Goal: Task Accomplishment & Management: Manage account settings

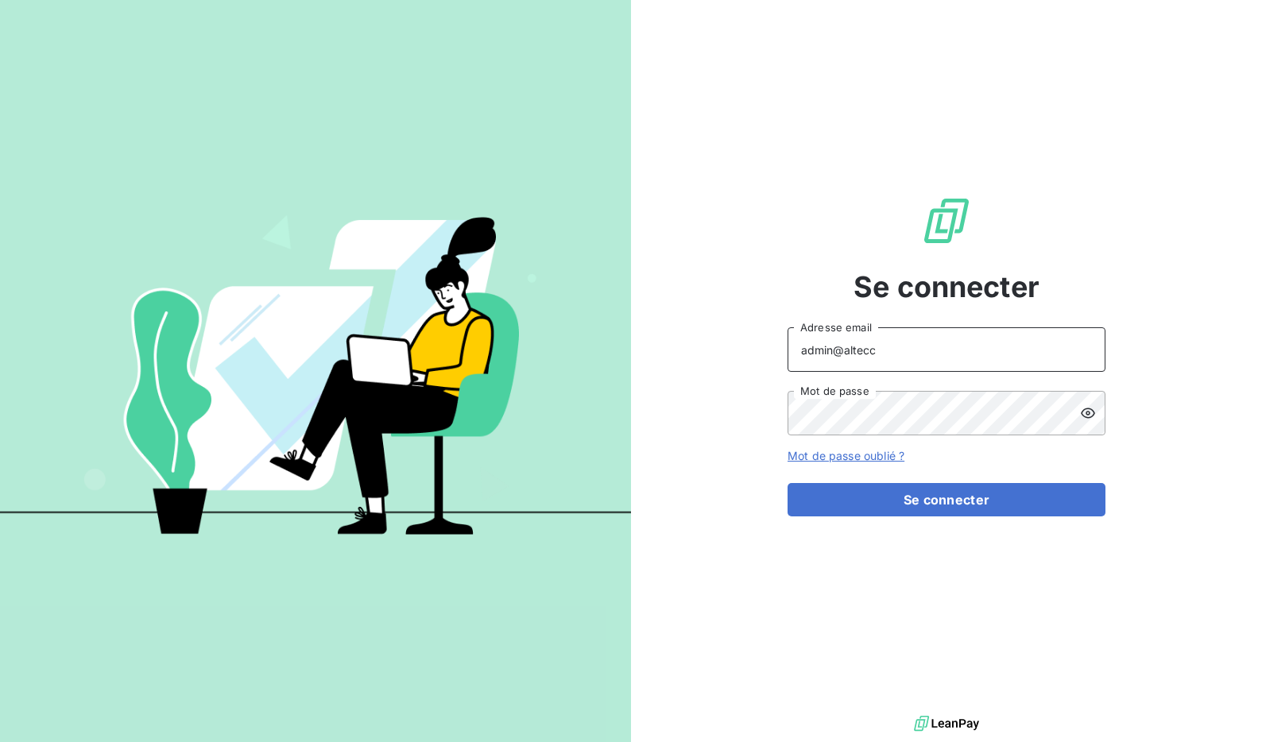
click at [946, 352] on input "admin@altecc" at bounding box center [946, 349] width 318 height 44
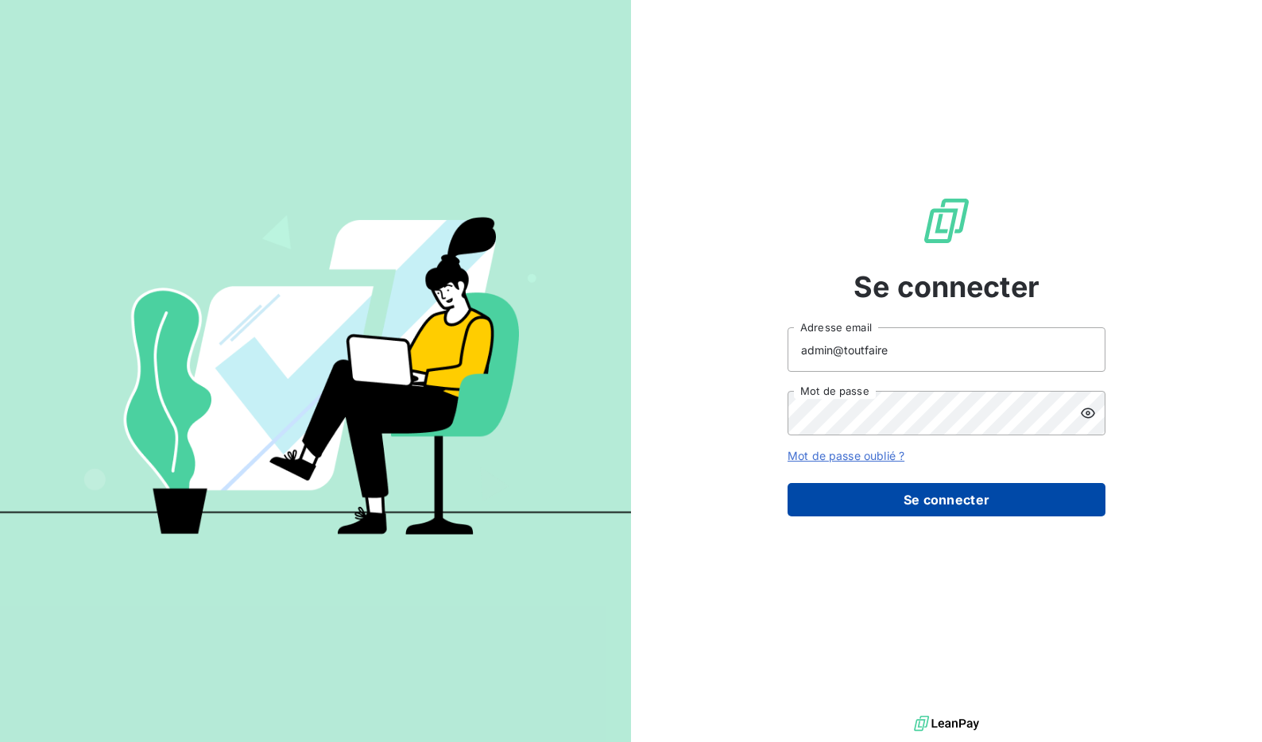
type input "admin@toutfaire"
click at [922, 495] on button "Se connecter" at bounding box center [946, 499] width 318 height 33
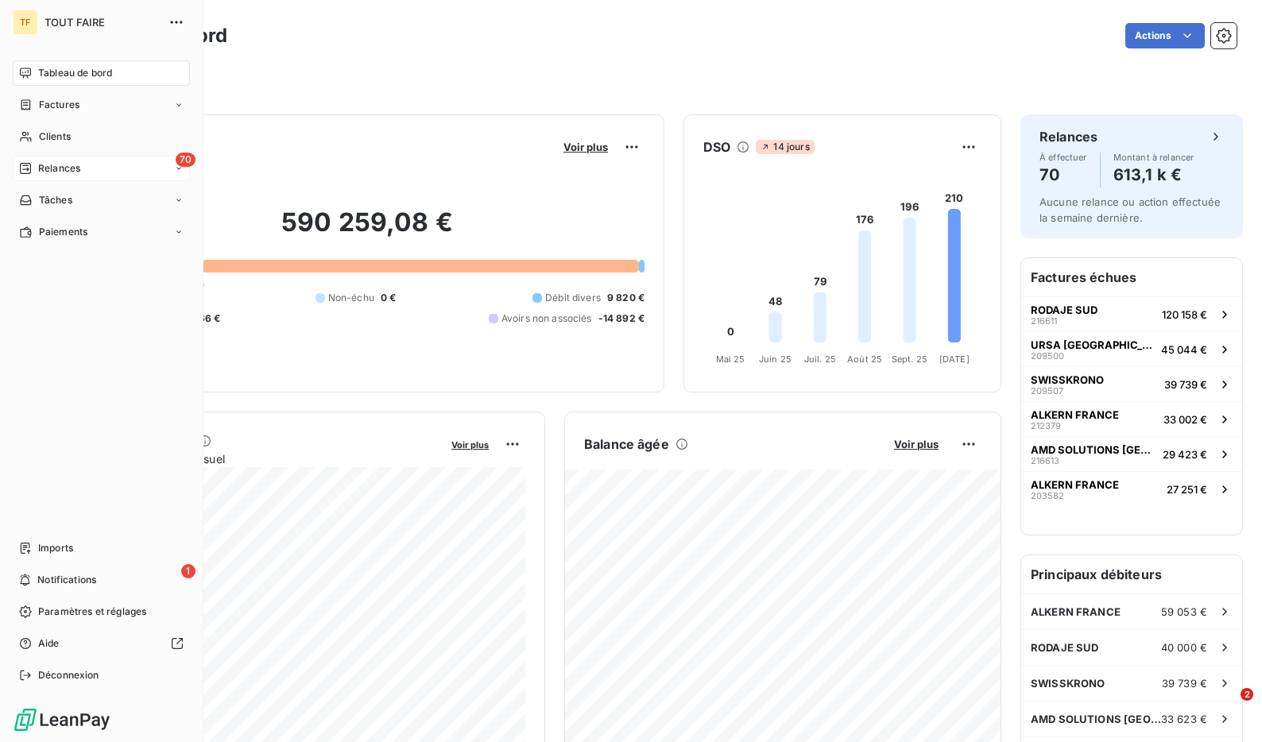
click at [51, 169] on span "Relances" at bounding box center [59, 168] width 42 height 14
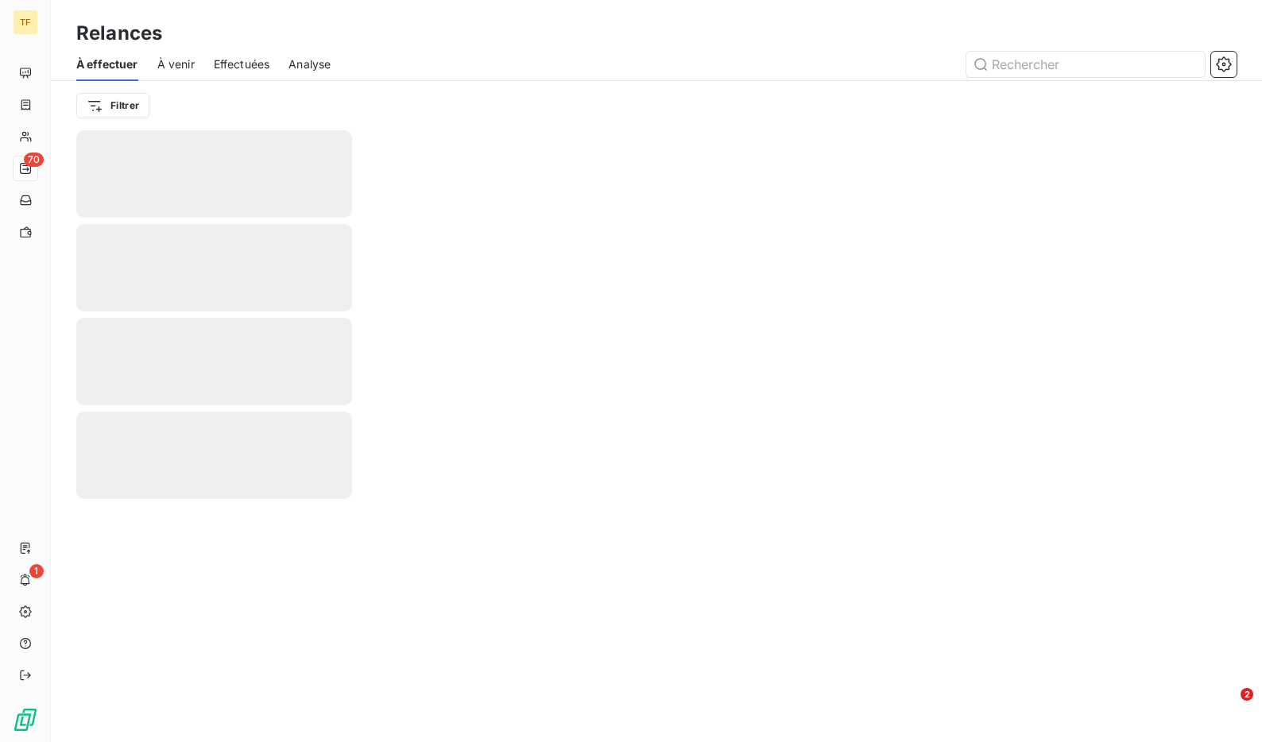
click at [222, 56] on span "Effectuées" at bounding box center [242, 64] width 56 height 16
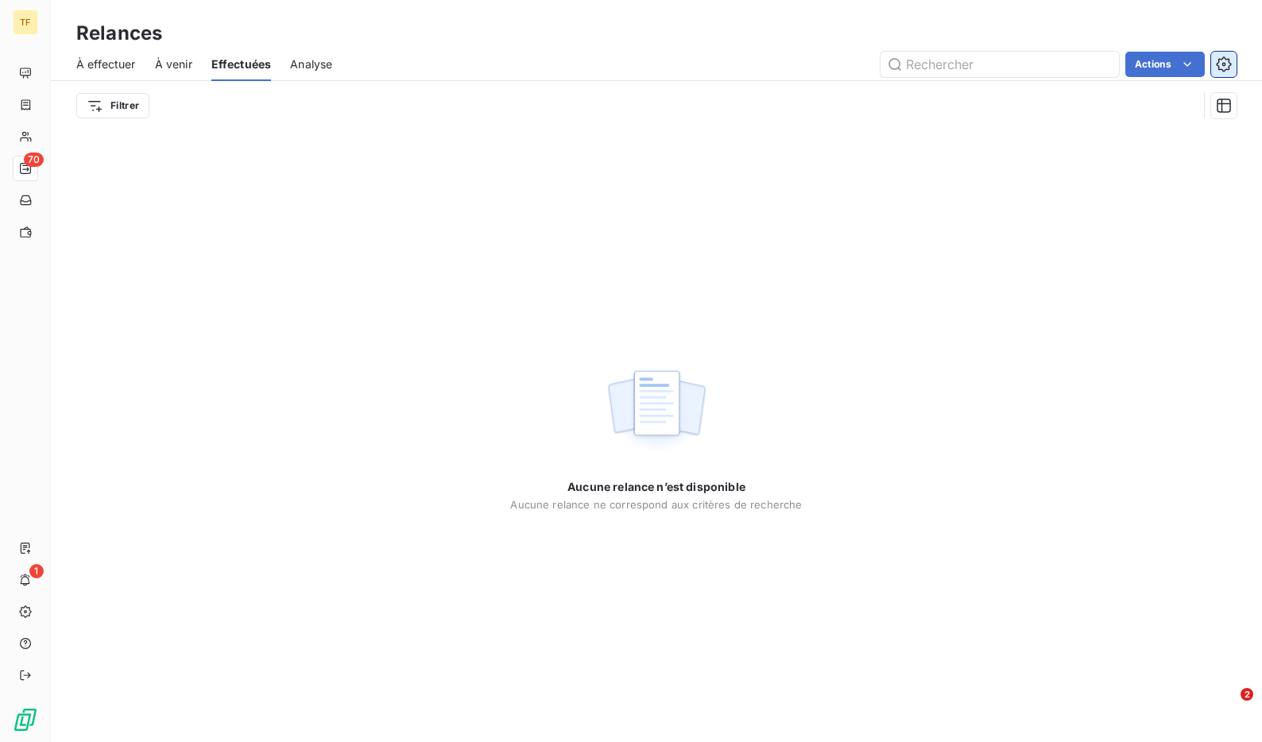
click at [1229, 62] on icon "button" at bounding box center [1223, 63] width 15 height 15
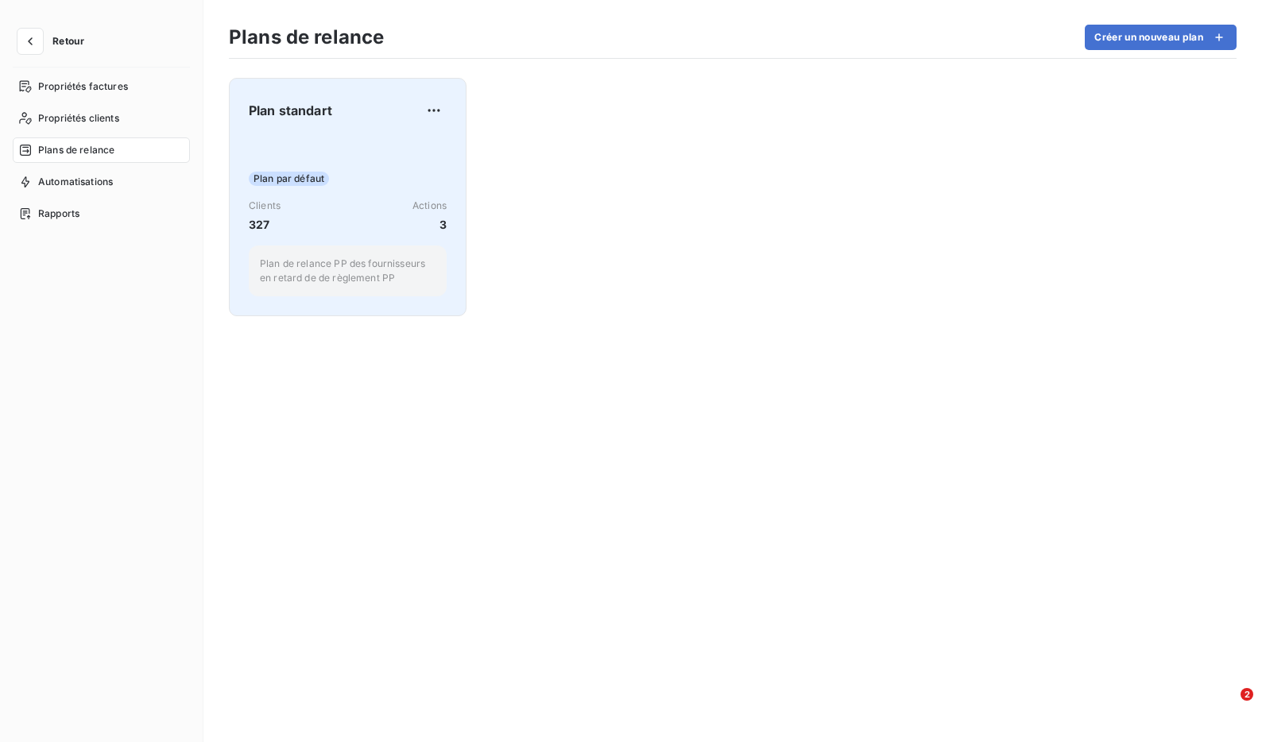
click at [304, 218] on div "Clients 327 Actions 3" at bounding box center [348, 216] width 198 height 34
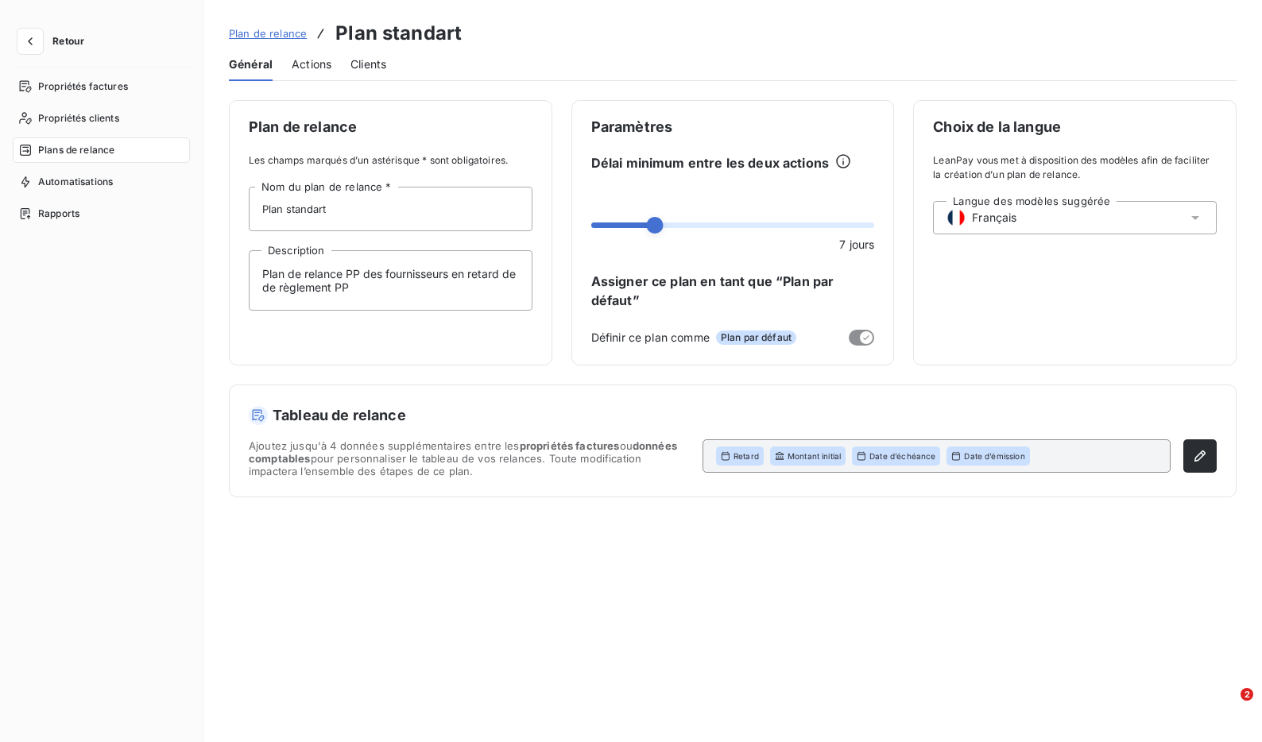
click at [312, 57] on span "Actions" at bounding box center [312, 64] width 40 height 16
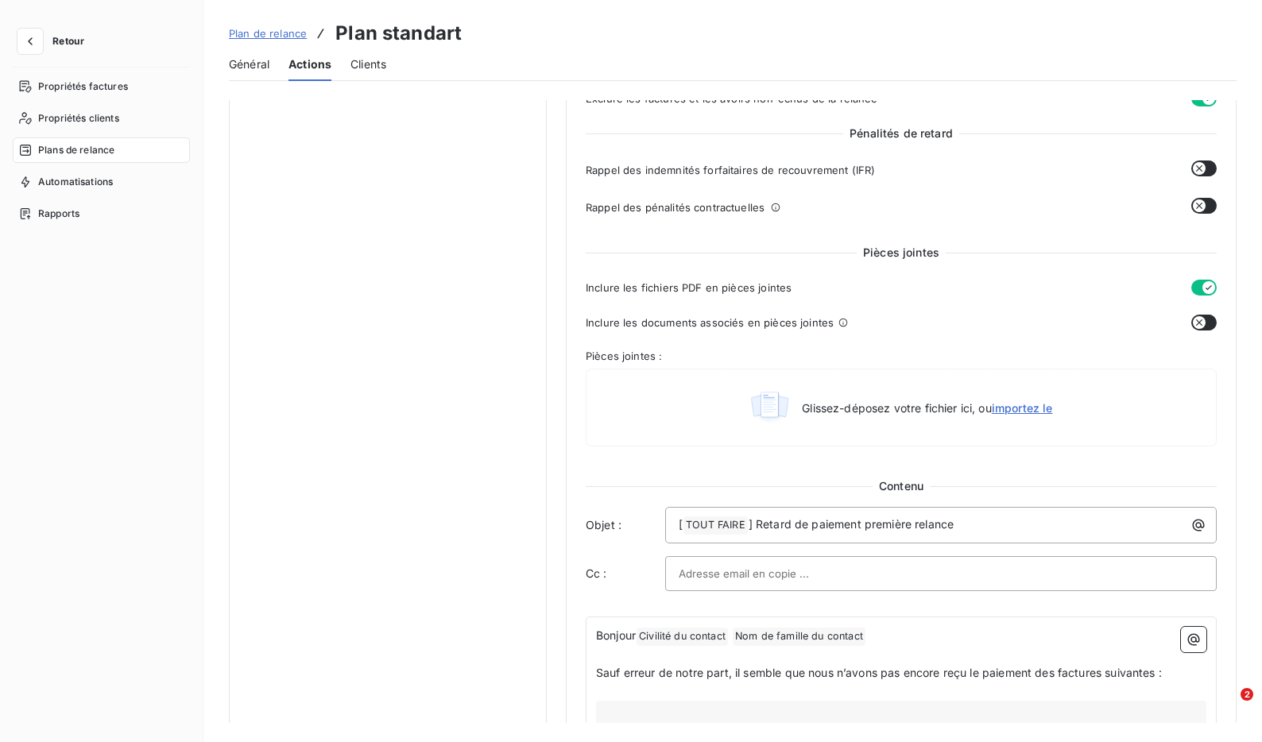
scroll to position [296, 0]
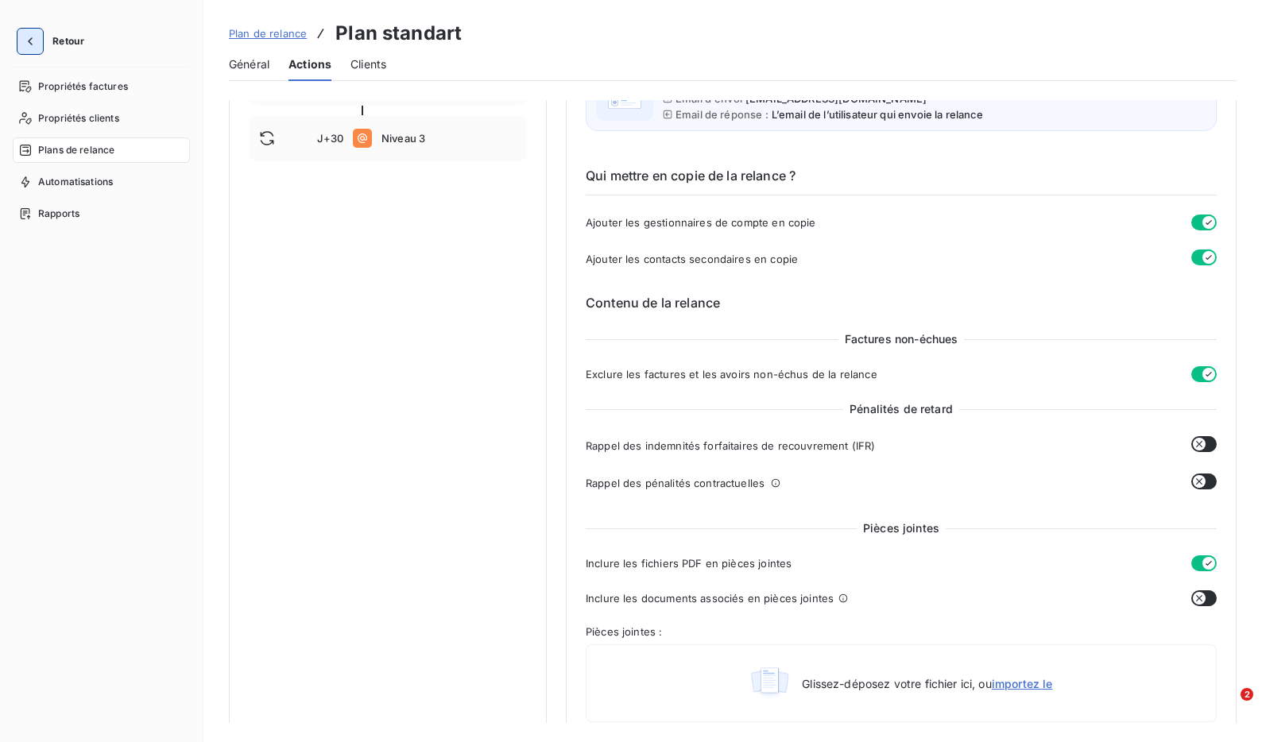
click at [31, 40] on icon "button" at bounding box center [30, 41] width 16 height 16
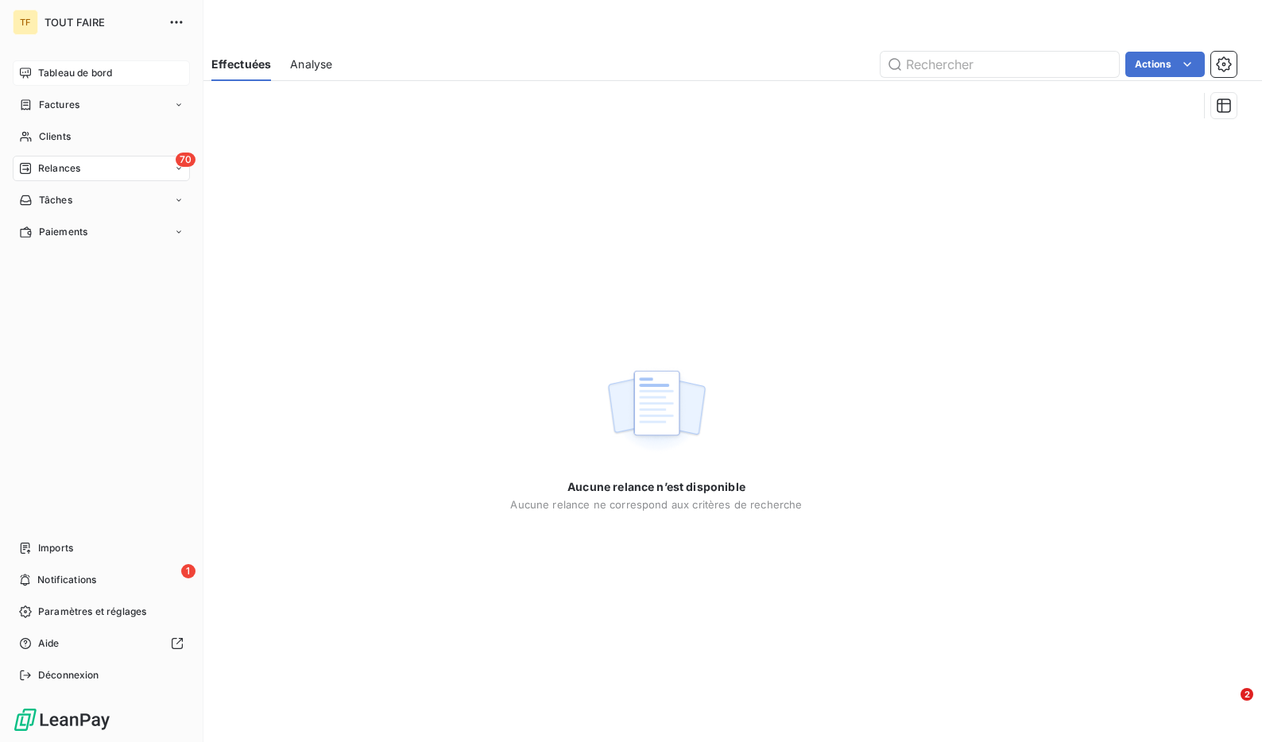
click at [81, 85] on div "Tableau de bord" at bounding box center [101, 72] width 177 height 25
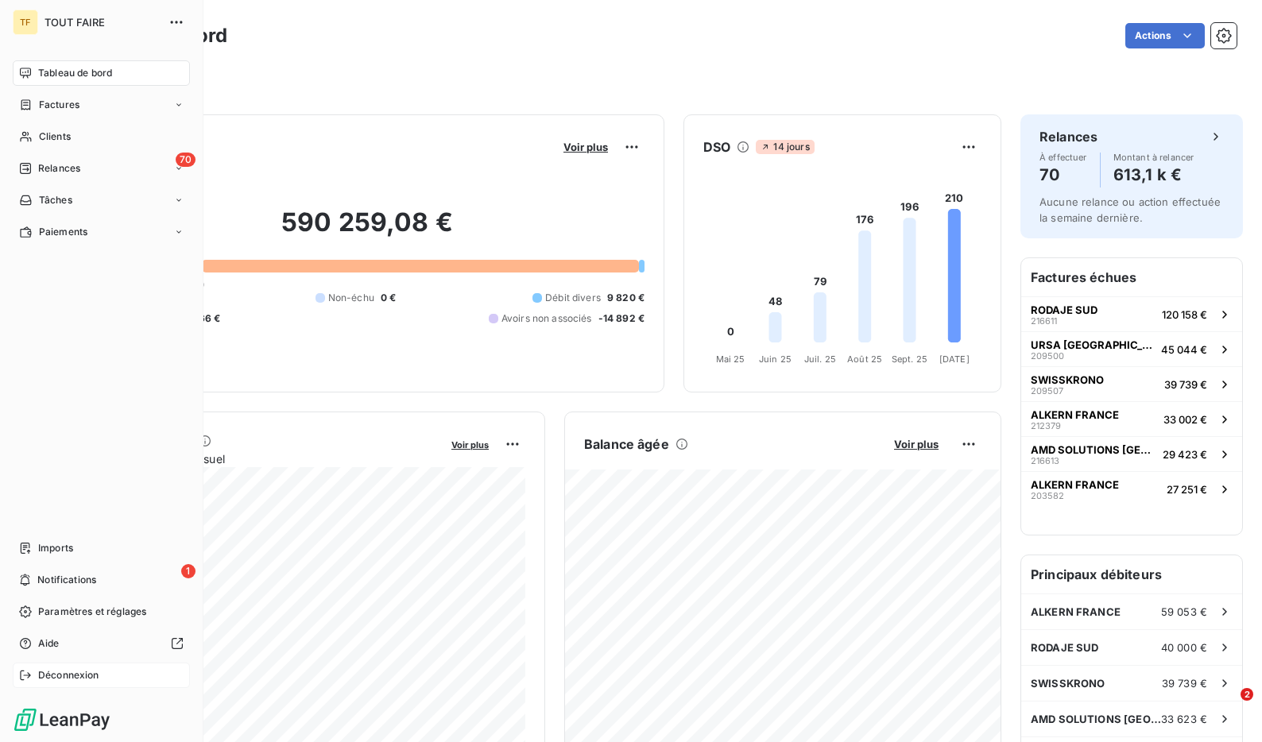
click at [29, 678] on icon at bounding box center [25, 675] width 13 height 13
